Goal: Transaction & Acquisition: Purchase product/service

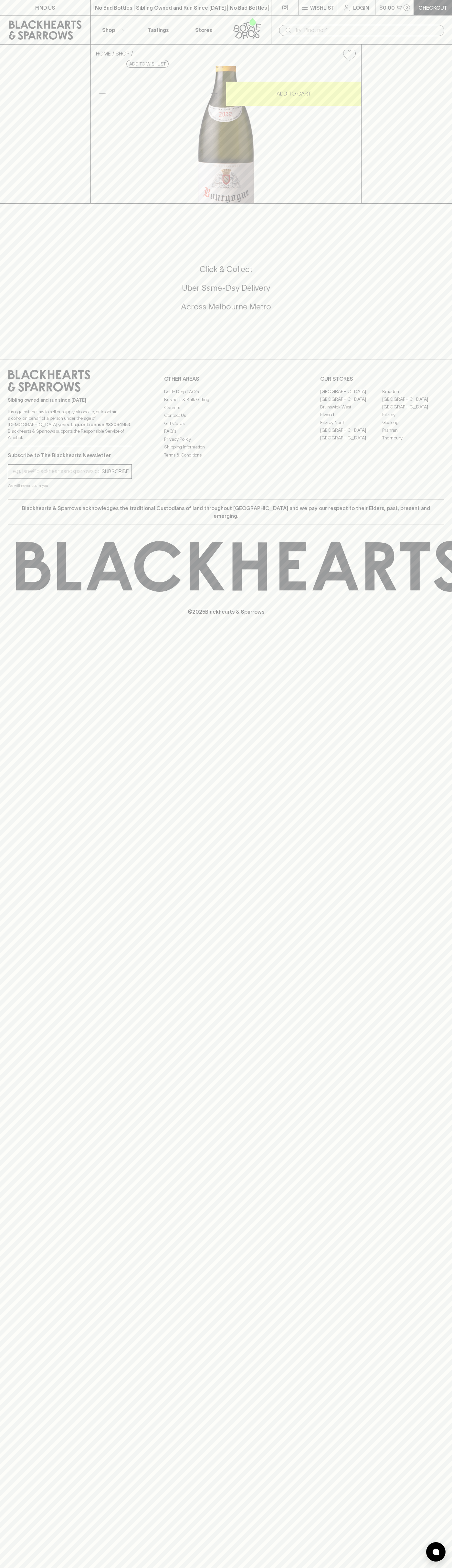
click at [429, 16] on div "​" at bounding box center [361, 30] width 181 height 29
click at [433, 990] on div "FIND US | No Bad Bottles | Sibling Owned and Run Since 2006 | No Bad Bottles | …" at bounding box center [226, 784] width 452 height 1568
click at [292, 1567] on html "FIND US | No Bad Bottles | Sibling Owned and Run Since 2006 | No Bad Bottles | …" at bounding box center [226, 784] width 452 height 1568
click at [28, 117] on div "HOME SHOP Matrot Bourgogne Blanc Chardonnay 2022 $85.00 Add to wishlist 10% dis…" at bounding box center [226, 124] width 452 height 159
